Goal: Task Accomplishment & Management: Manage account settings

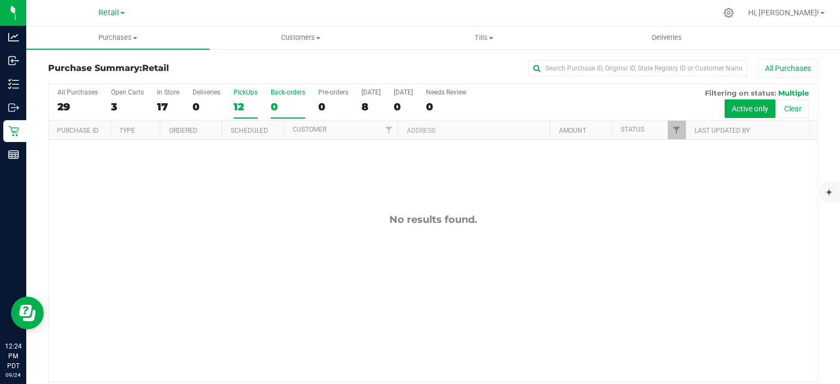
click at [236, 104] on div "12" at bounding box center [245, 107] width 24 height 13
click at [0, 0] on input "PickUps 12" at bounding box center [0, 0] width 0 height 0
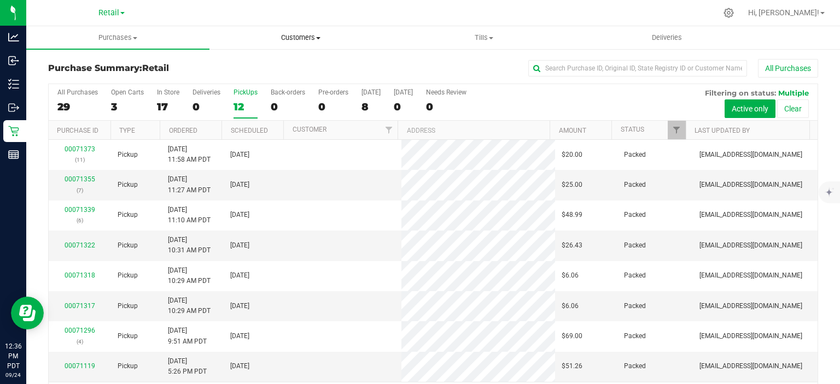
click at [310, 36] on span "Customers" at bounding box center [301, 38] width 182 height 10
click at [256, 62] on span "All customers" at bounding box center [248, 65] width 79 height 9
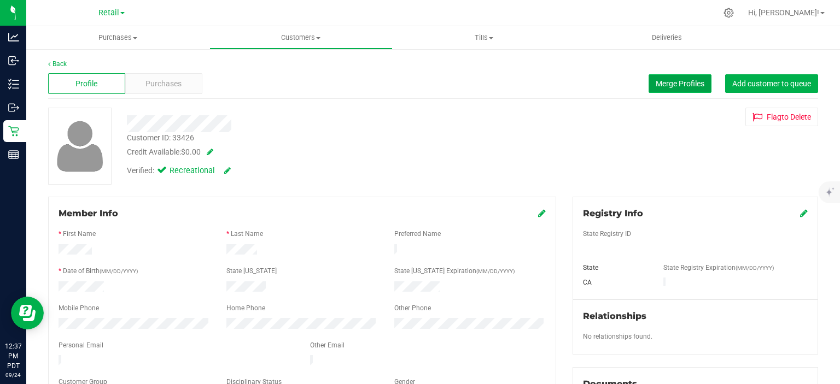
click at [675, 80] on span "Merge Profiles" at bounding box center [679, 83] width 49 height 9
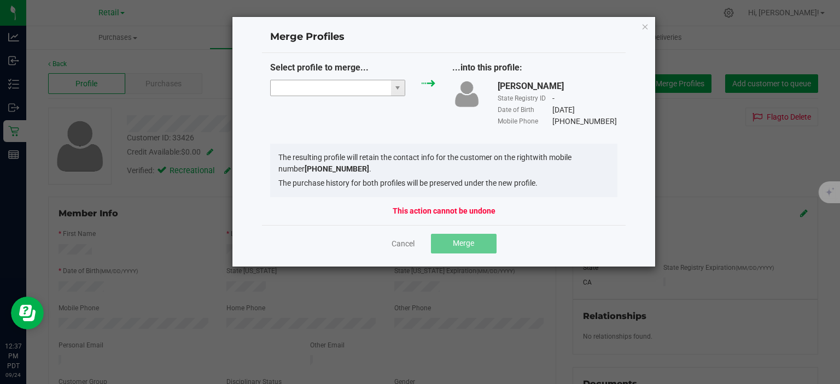
click at [332, 87] on input "NO DATA FOUND" at bounding box center [331, 87] width 120 height 15
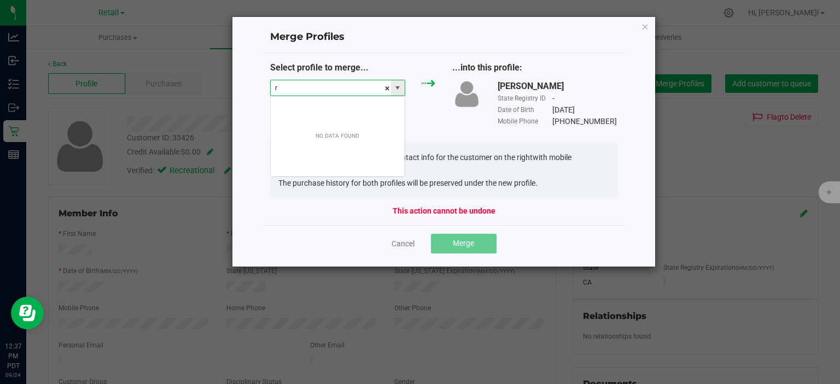
scroll to position [16, 136]
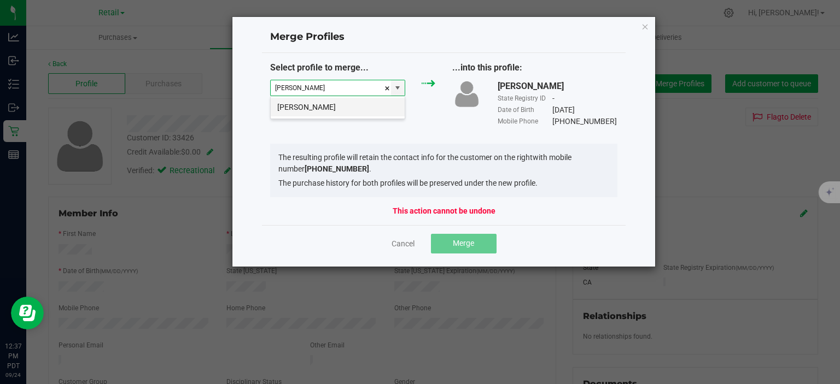
click at [363, 108] on li "[PERSON_NAME]" at bounding box center [338, 107] width 134 height 19
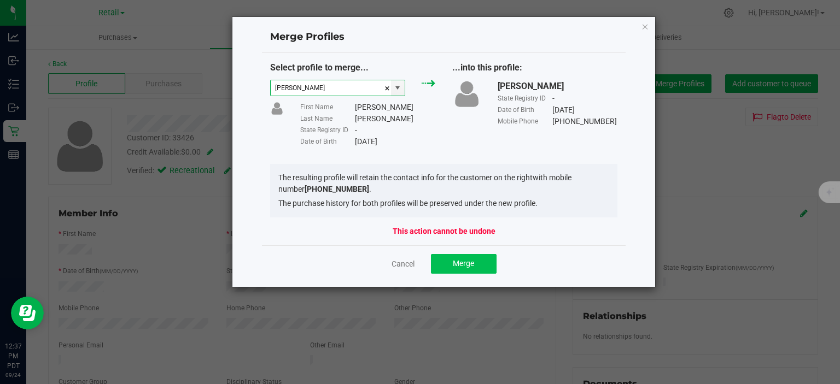
type input "[PERSON_NAME]"
click at [483, 263] on button "Merge" at bounding box center [464, 264] width 66 height 20
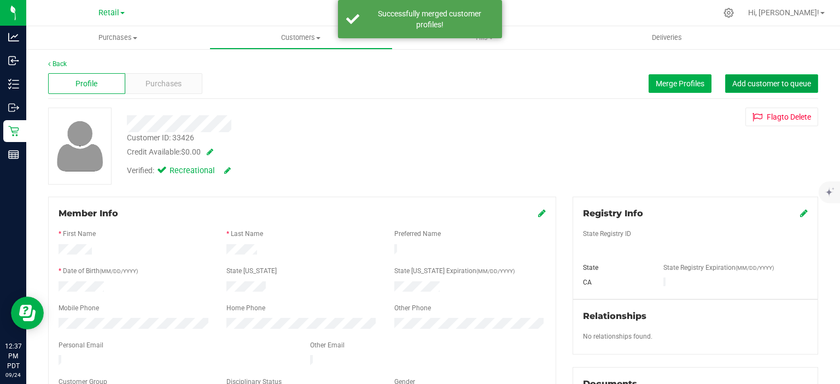
click at [784, 81] on span "Add customer to queue" at bounding box center [771, 83] width 79 height 9
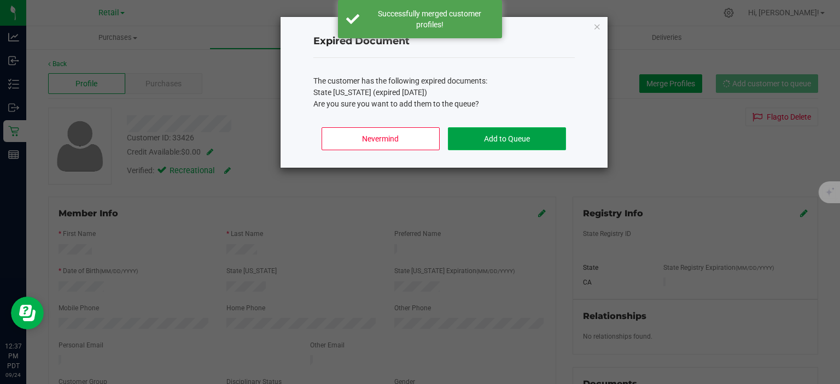
click at [527, 133] on button "Add to Queue" at bounding box center [507, 138] width 118 height 23
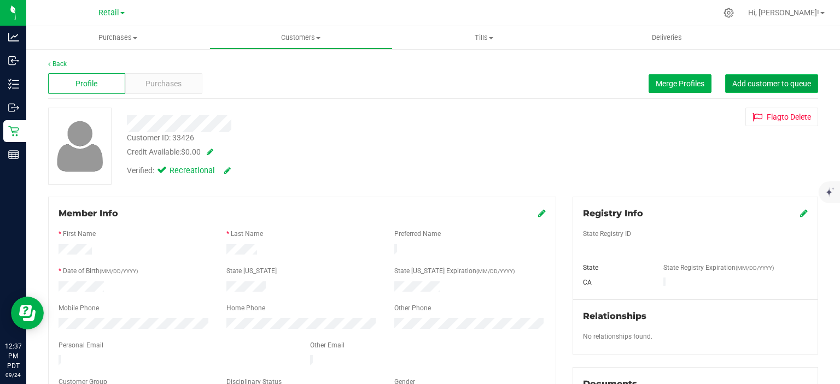
click at [783, 85] on span "Add customer to queue" at bounding box center [771, 83] width 79 height 9
click at [112, 39] on span "Purchases" at bounding box center [117, 38] width 183 height 10
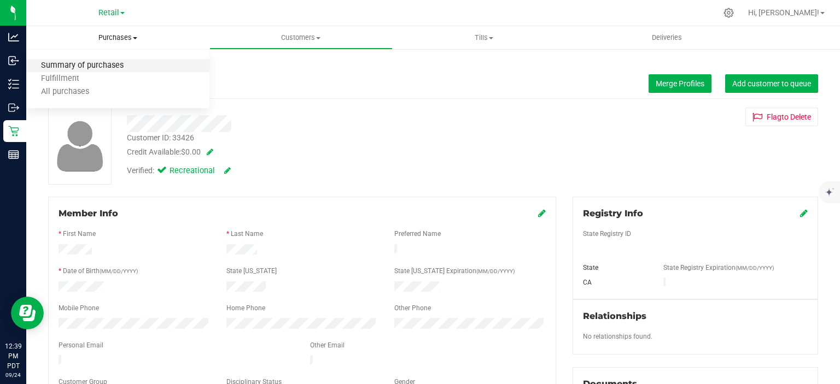
click at [105, 64] on span "Summary of purchases" at bounding box center [82, 65] width 112 height 9
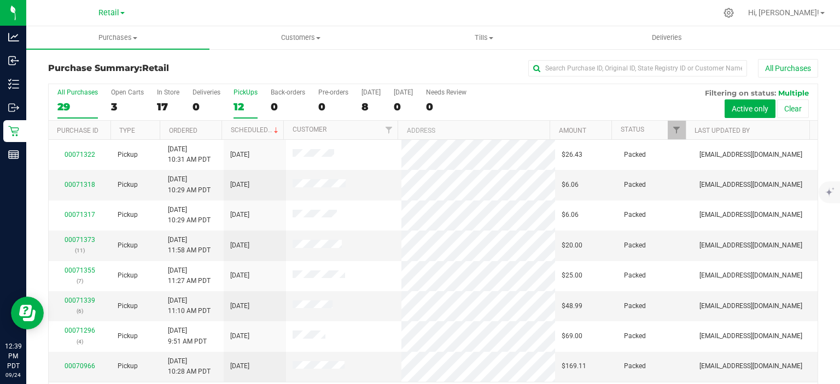
click at [238, 102] on div "12" at bounding box center [245, 107] width 24 height 13
click at [0, 0] on input "PickUps 12" at bounding box center [0, 0] width 0 height 0
click at [260, 130] on link "Scheduled" at bounding box center [256, 130] width 50 height 8
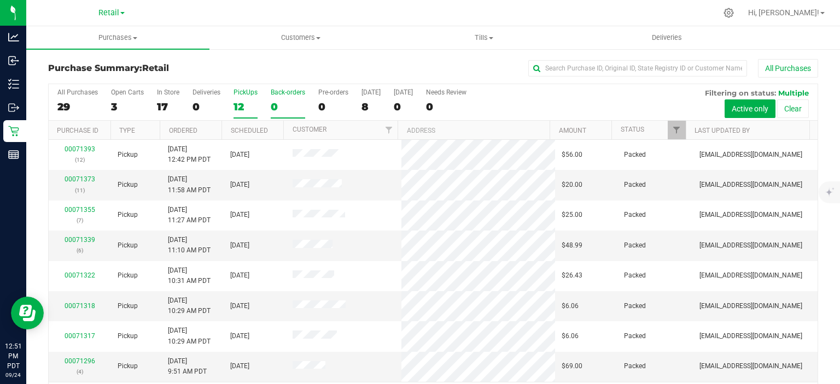
click at [273, 102] on div "0" at bounding box center [288, 107] width 34 height 13
click at [0, 0] on input "Back-orders 0" at bounding box center [0, 0] width 0 height 0
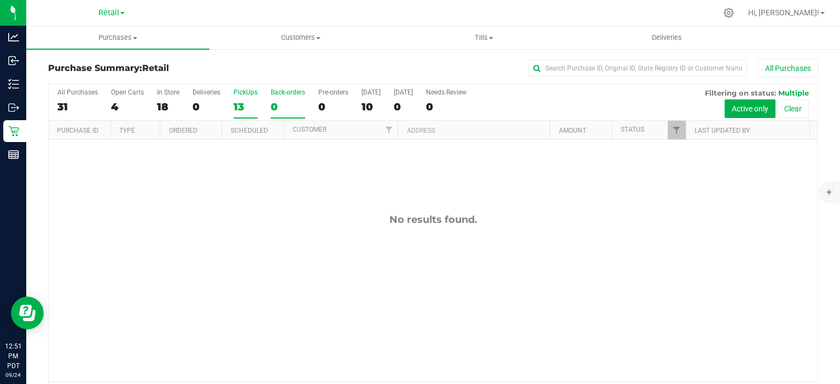
click at [237, 101] on div "13" at bounding box center [245, 107] width 24 height 13
click at [0, 0] on input "PickUps 13" at bounding box center [0, 0] width 0 height 0
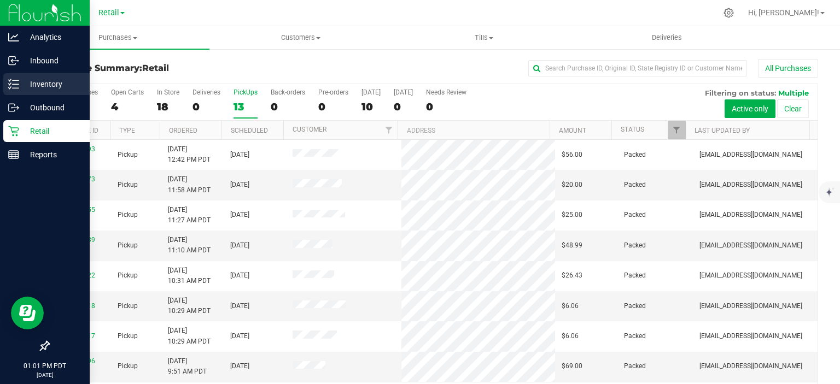
click at [15, 84] on line at bounding box center [16, 84] width 6 height 0
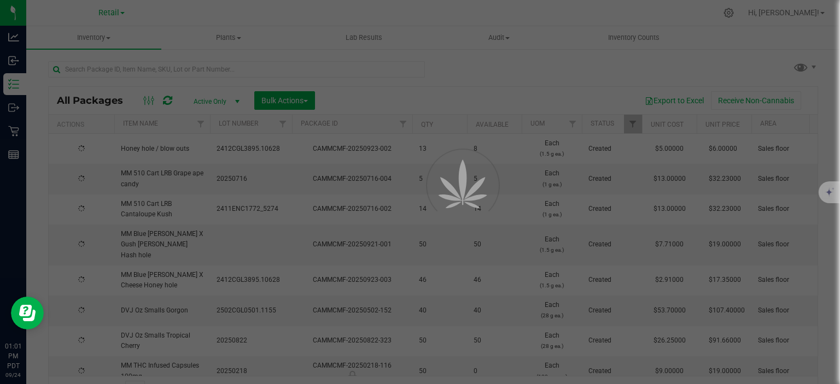
click at [269, 68] on div at bounding box center [420, 192] width 840 height 384
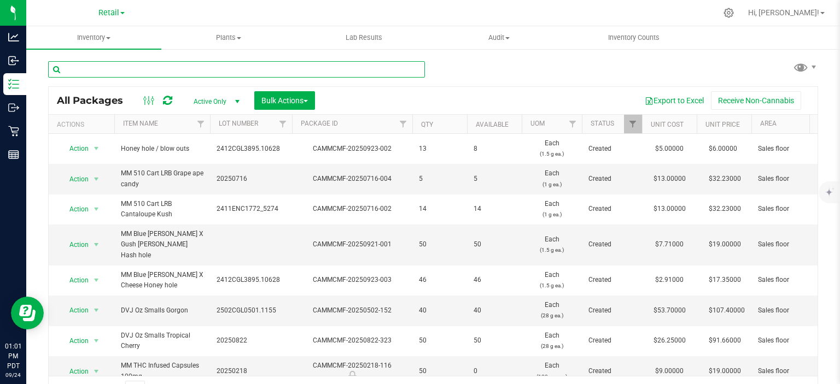
click at [373, 69] on input "text" at bounding box center [236, 69] width 377 height 16
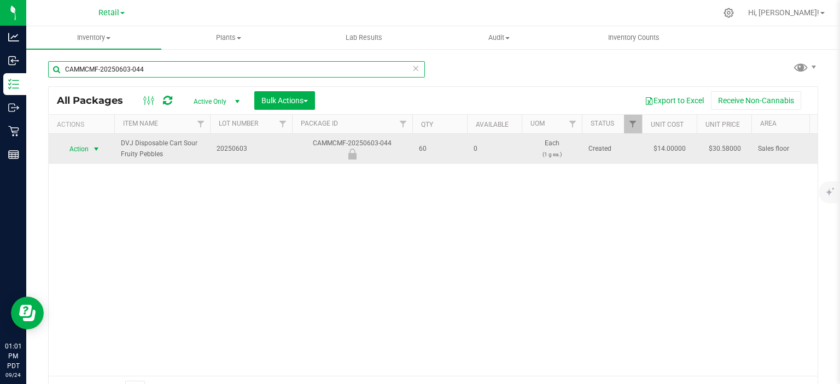
type input "CAMMCMF-20250603-044"
click at [95, 148] on span "select" at bounding box center [96, 149] width 9 height 9
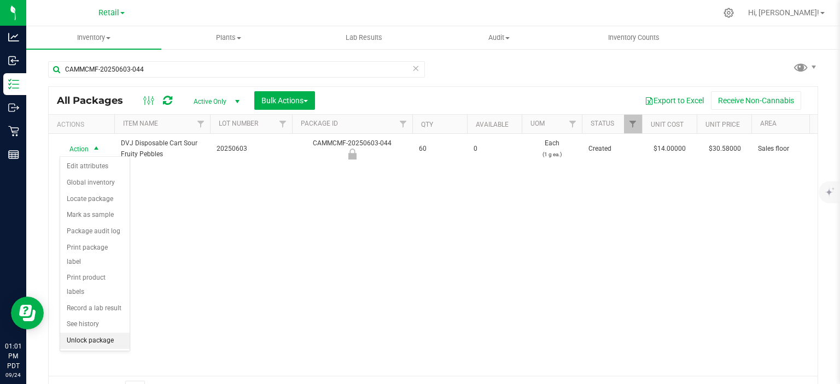
click at [112, 333] on li "Unlock package" at bounding box center [94, 341] width 69 height 16
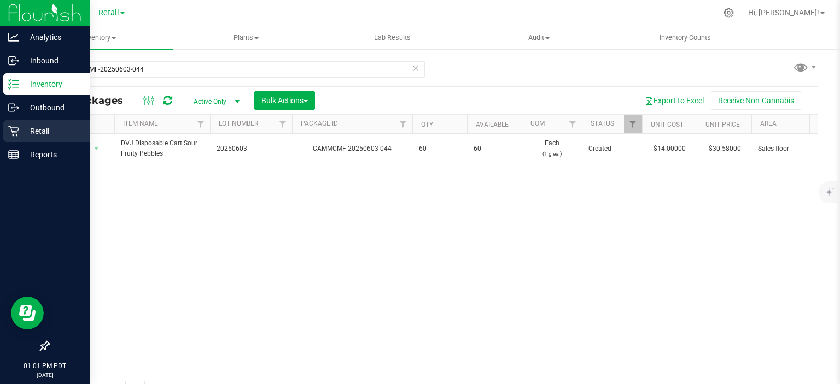
click at [20, 129] on p "Retail" at bounding box center [52, 131] width 66 height 13
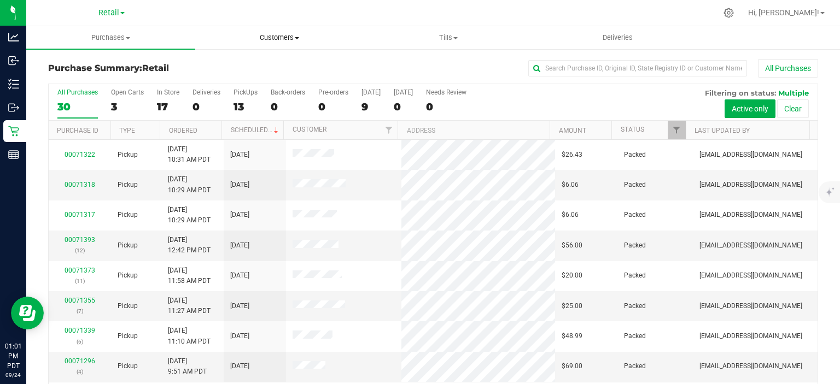
click at [289, 33] on span "Customers" at bounding box center [280, 38] width 168 height 10
click at [183, 30] on uib-tab-heading "Purchases Summary of purchases Fulfillment All purchases" at bounding box center [111, 38] width 168 height 22
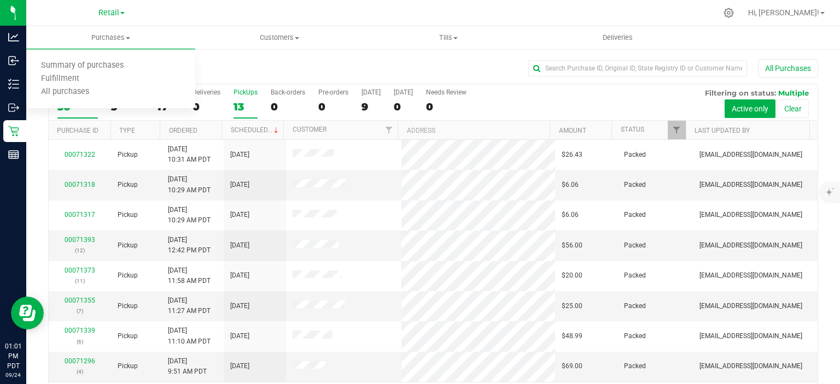
click at [243, 101] on div "13" at bounding box center [245, 107] width 24 height 13
click at [0, 0] on input "PickUps 13" at bounding box center [0, 0] width 0 height 0
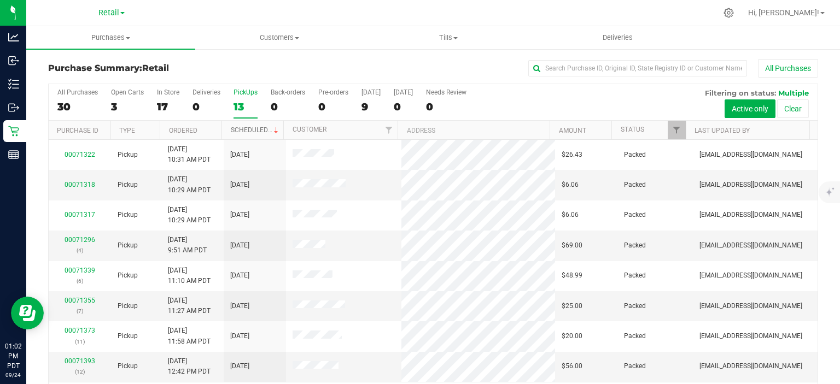
click at [254, 131] on link "Scheduled" at bounding box center [256, 130] width 50 height 8
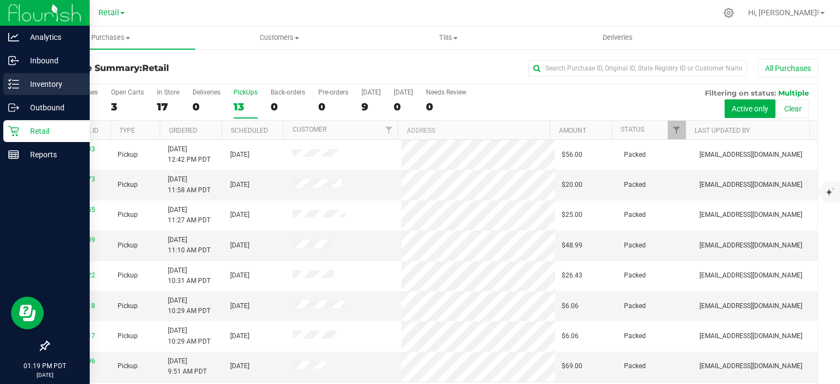
click at [17, 82] on icon at bounding box center [13, 84] width 11 height 11
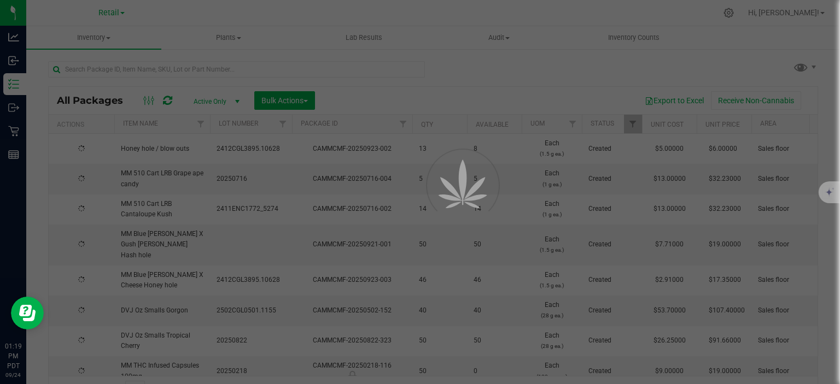
click at [177, 69] on div at bounding box center [420, 192] width 840 height 384
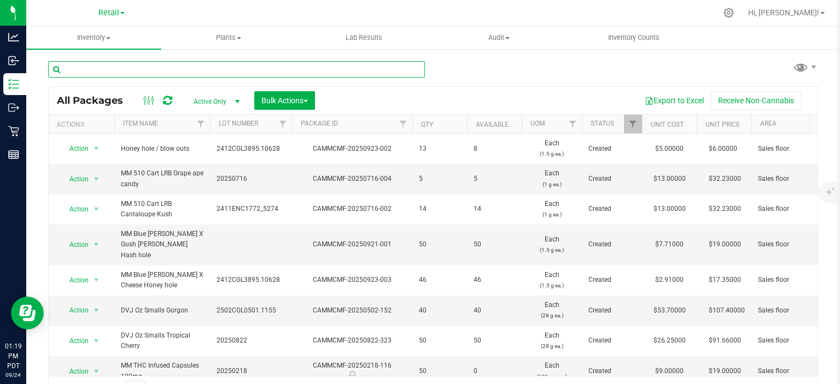
click at [239, 68] on input "text" at bounding box center [236, 69] width 377 height 16
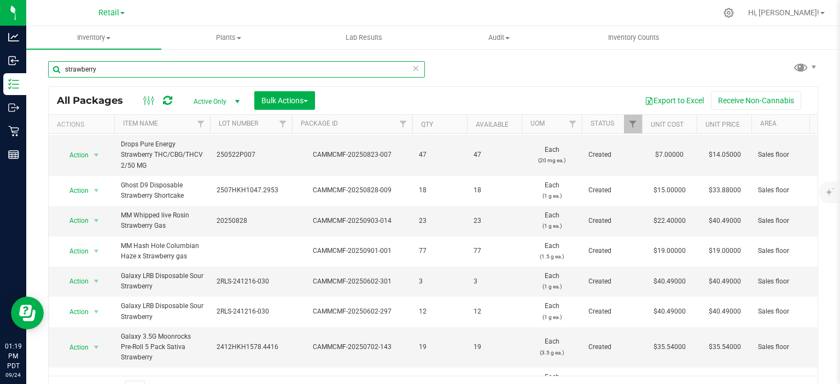
scroll to position [153, 0]
type input "strawberry"
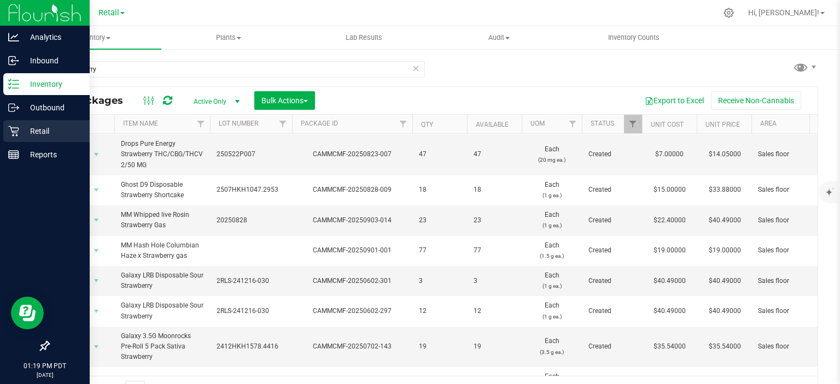
click at [2, 132] on link "Retail" at bounding box center [45, 132] width 90 height 24
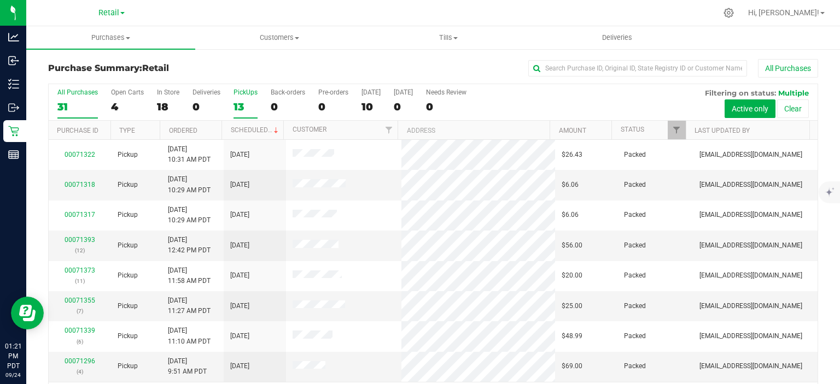
click at [236, 107] on div "13" at bounding box center [245, 107] width 24 height 13
click at [0, 0] on input "PickUps 13" at bounding box center [0, 0] width 0 height 0
click at [258, 127] on link "Scheduled" at bounding box center [256, 130] width 50 height 8
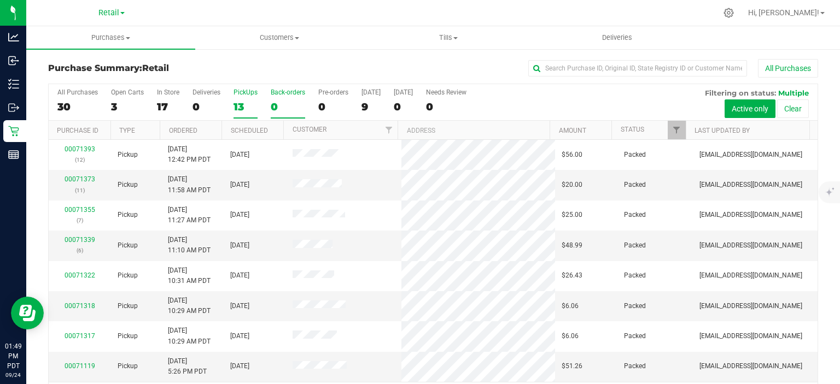
click at [279, 103] on div "0" at bounding box center [288, 107] width 34 height 13
click at [0, 0] on input "Back-orders 0" at bounding box center [0, 0] width 0 height 0
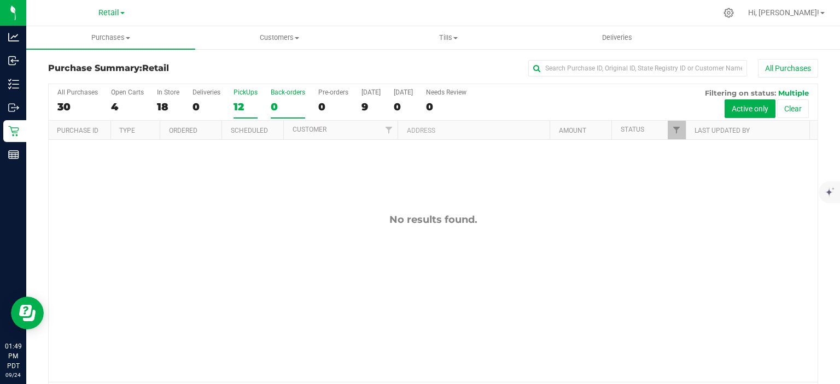
click at [243, 97] on label "PickUps 12" at bounding box center [245, 104] width 24 height 30
click at [0, 0] on input "PickUps 12" at bounding box center [0, 0] width 0 height 0
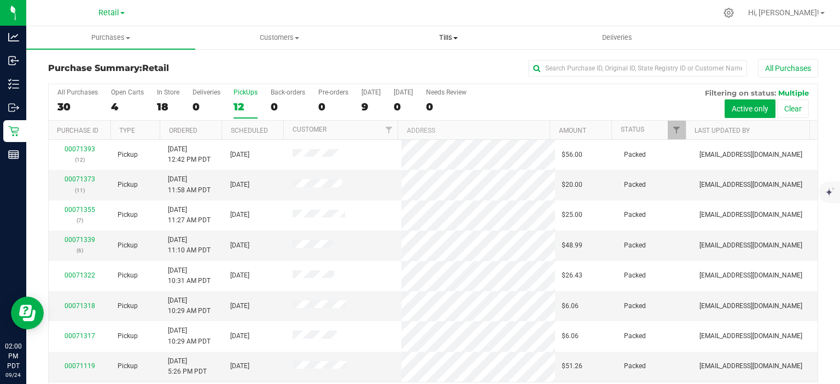
click at [455, 38] on span at bounding box center [455, 38] width 4 height 2
click at [411, 62] on span "Manage tills" at bounding box center [401, 65] width 74 height 9
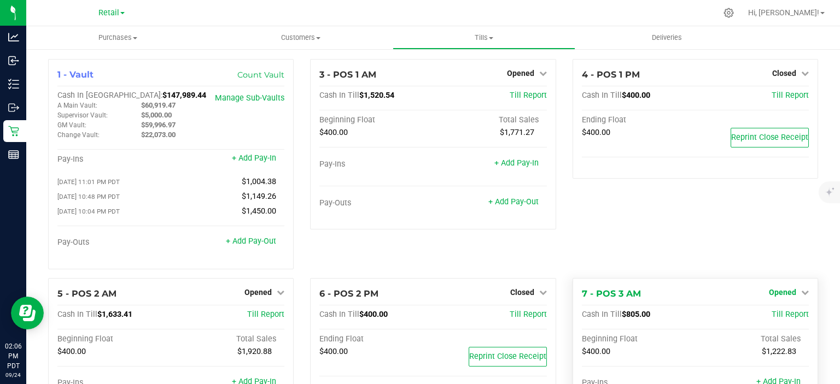
click at [801, 296] on icon at bounding box center [805, 293] width 8 height 8
click at [778, 319] on link "Close Till" at bounding box center [784, 314] width 30 height 9
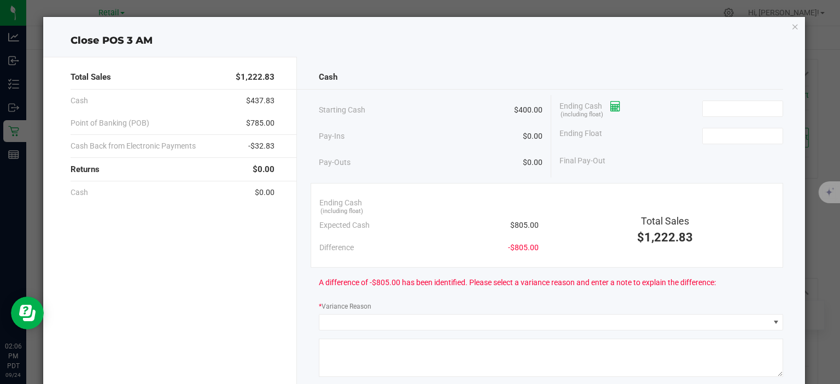
click at [612, 109] on icon at bounding box center [615, 107] width 10 height 8
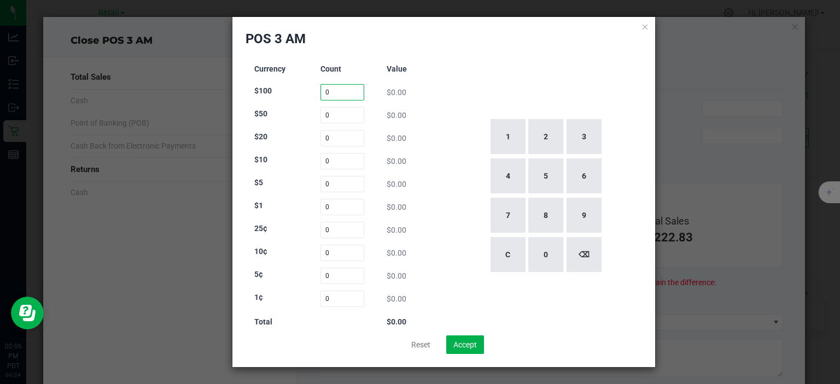
click at [342, 93] on input "0" at bounding box center [342, 92] width 44 height 16
type input "1"
type input "0"
type input "17"
type input "14"
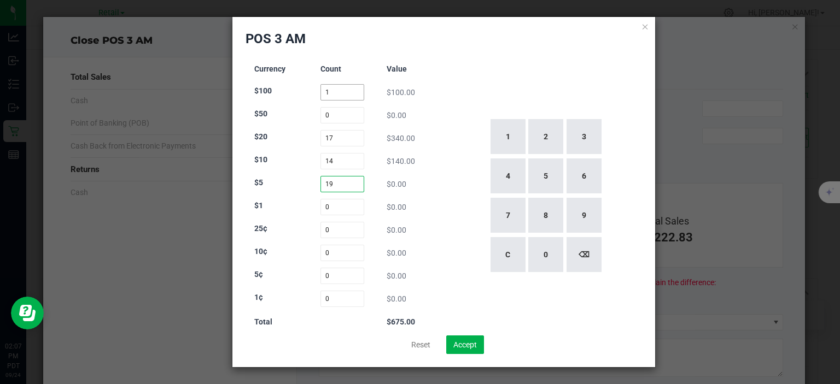
type input "19"
type input "106"
type input "48"
type input "81"
type input "52"
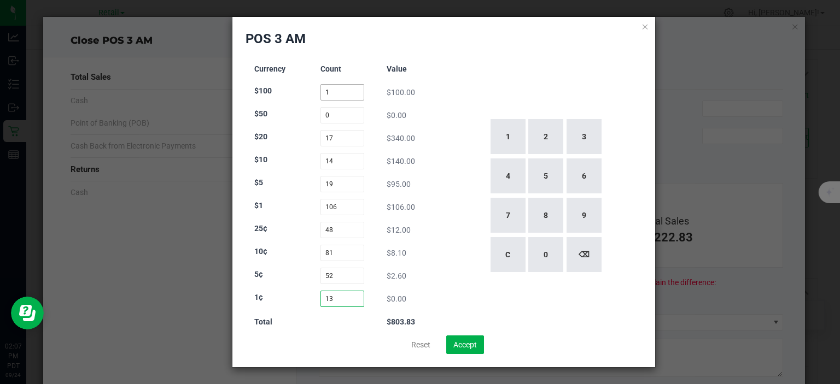
type input "130"
click at [468, 336] on button "Accept" at bounding box center [465, 345] width 38 height 19
type input "$805.00"
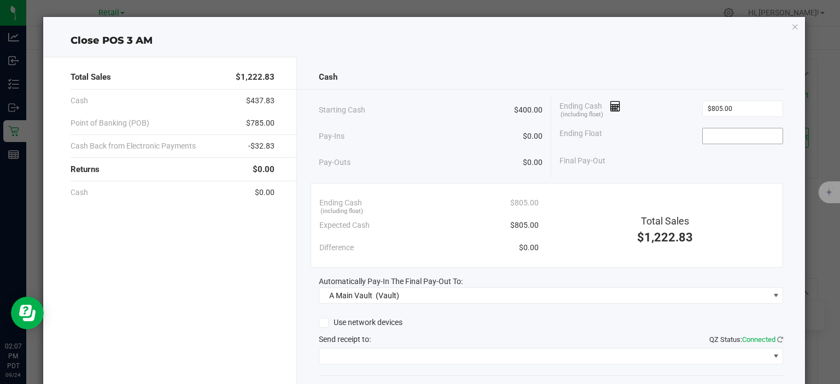
click at [709, 136] on input at bounding box center [742, 135] width 80 height 15
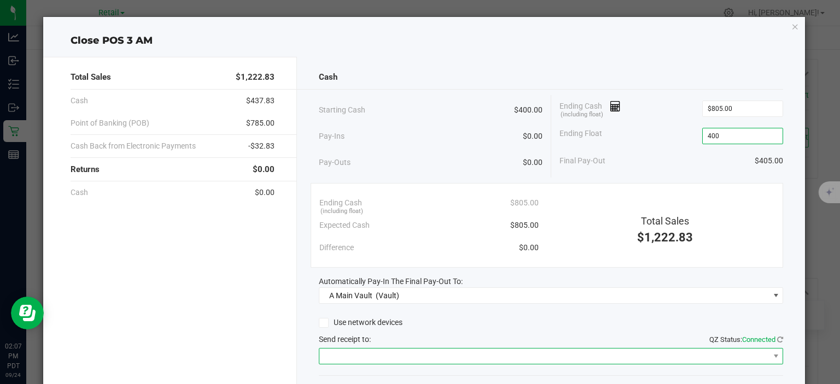
click at [459, 350] on span at bounding box center [543, 356] width 449 height 15
type input "$400.00"
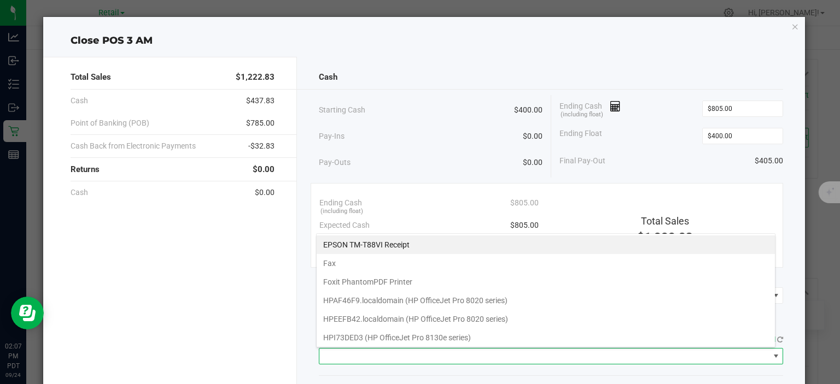
scroll to position [16, 459]
click at [405, 243] on Receipt "EPSON TM-T88VI Receipt" at bounding box center [545, 245] width 458 height 19
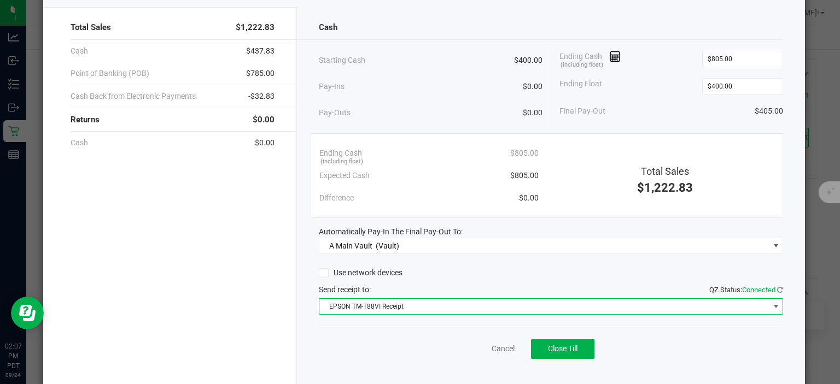
scroll to position [68, 0]
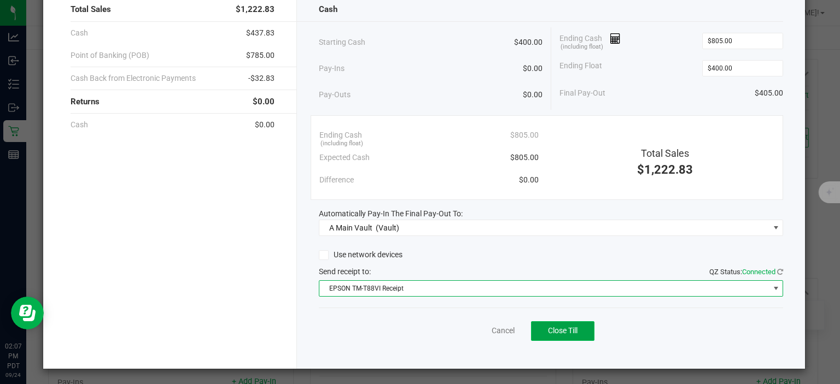
click at [577, 337] on button "Close Till" at bounding box center [562, 331] width 63 height 20
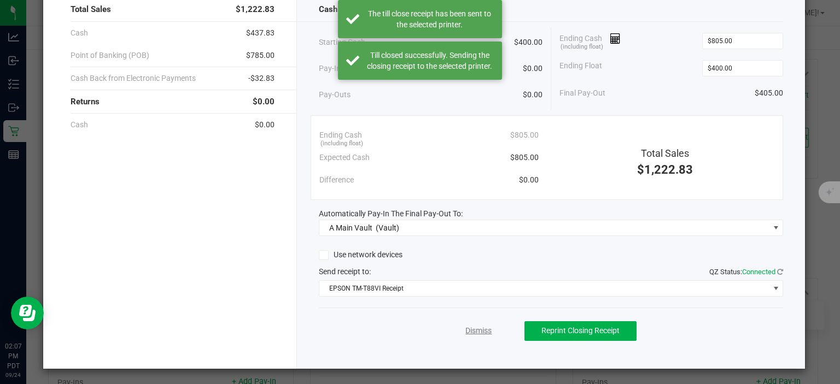
click at [472, 326] on link "Dismiss" at bounding box center [478, 330] width 26 height 11
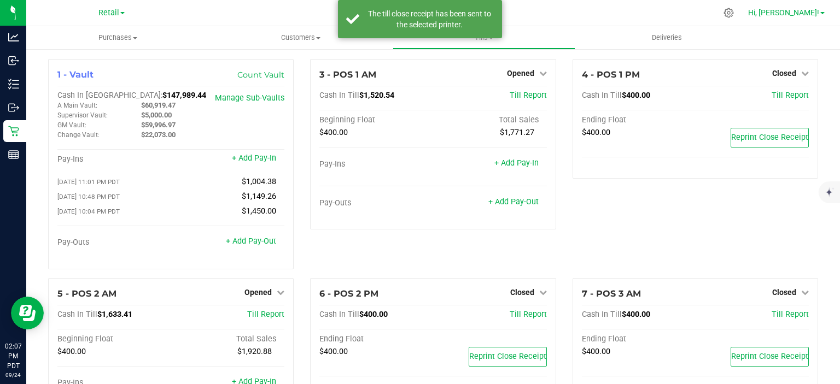
click at [822, 13] on span at bounding box center [822, 13] width 4 height 2
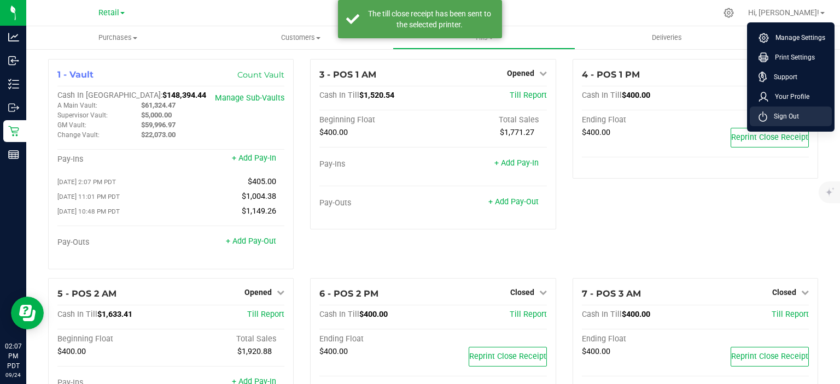
click at [792, 120] on span "Sign Out" at bounding box center [783, 116] width 32 height 11
